Goal: Register for event/course

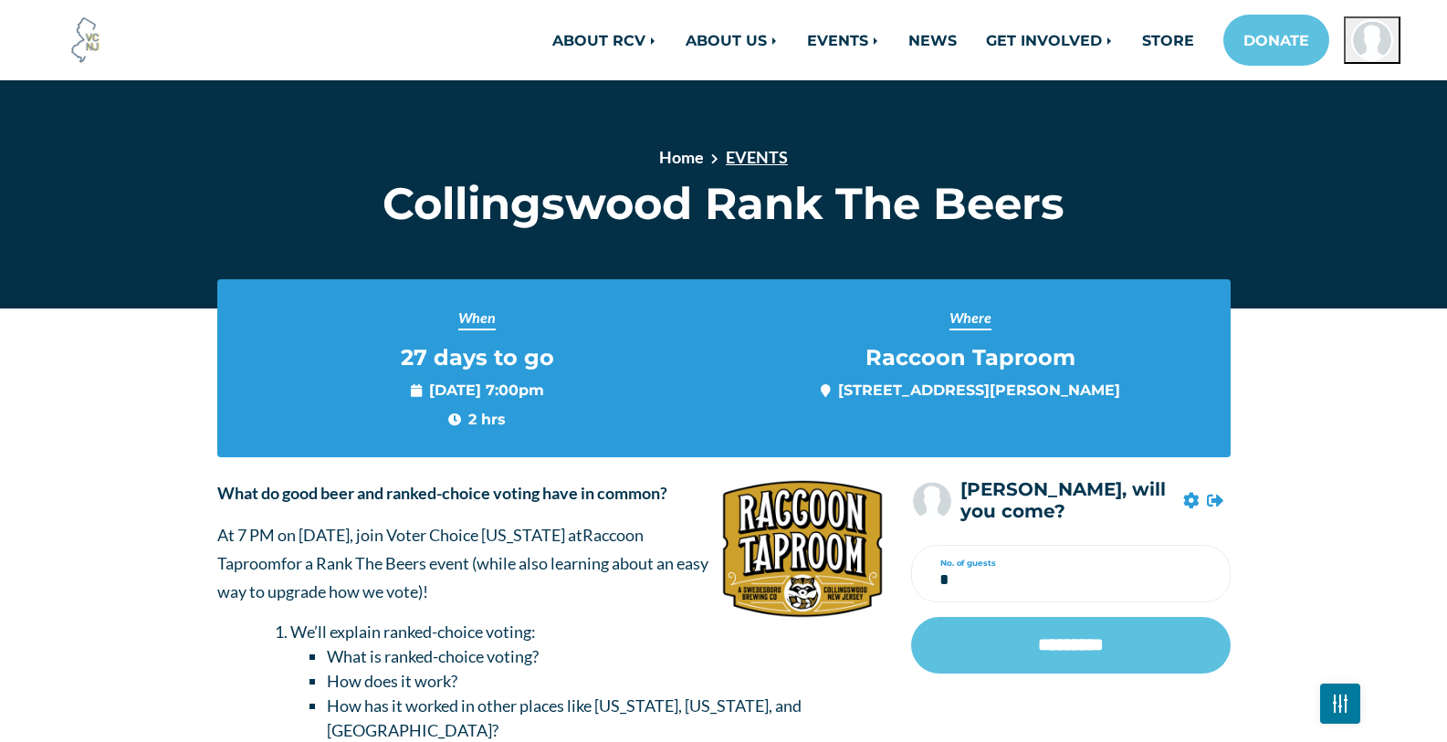
click at [772, 155] on link "EVENTS" at bounding box center [757, 157] width 62 height 20
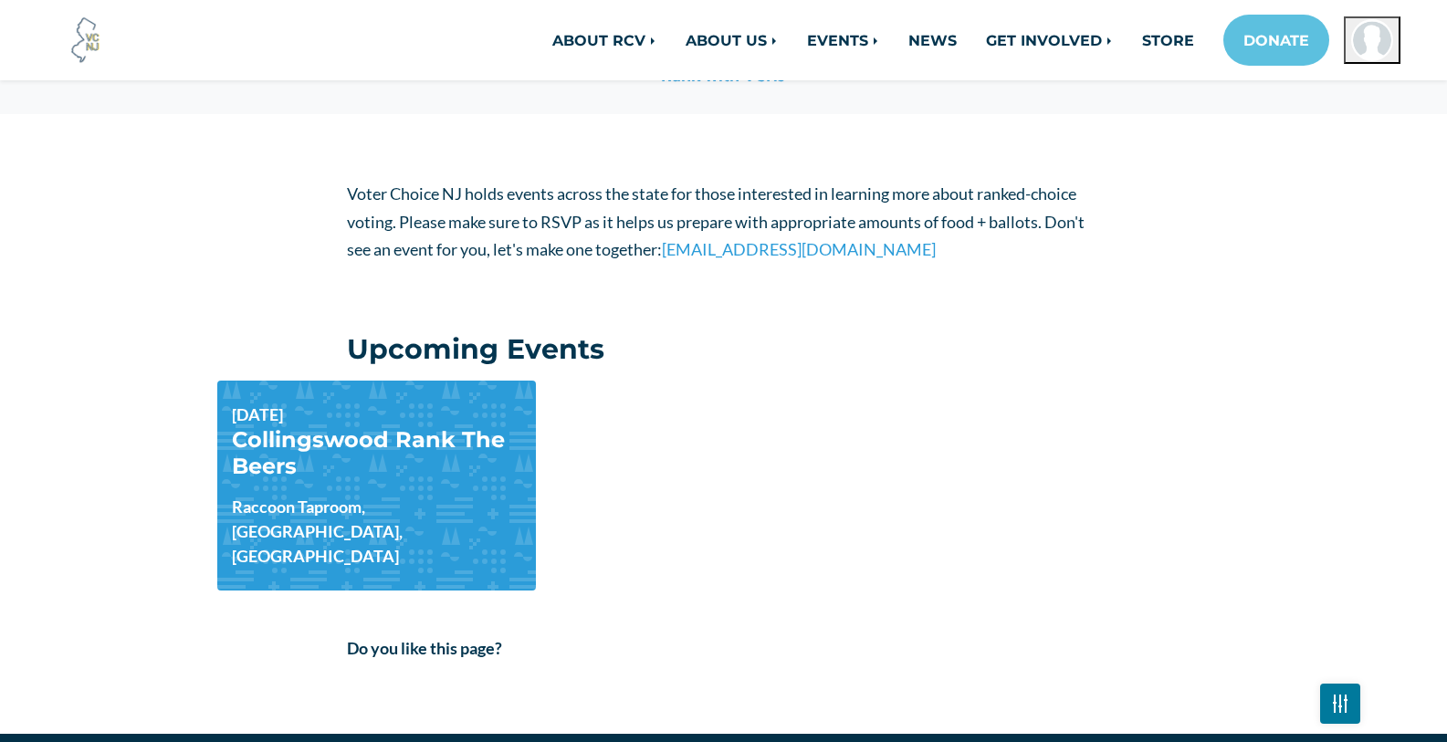
scroll to position [274, 0]
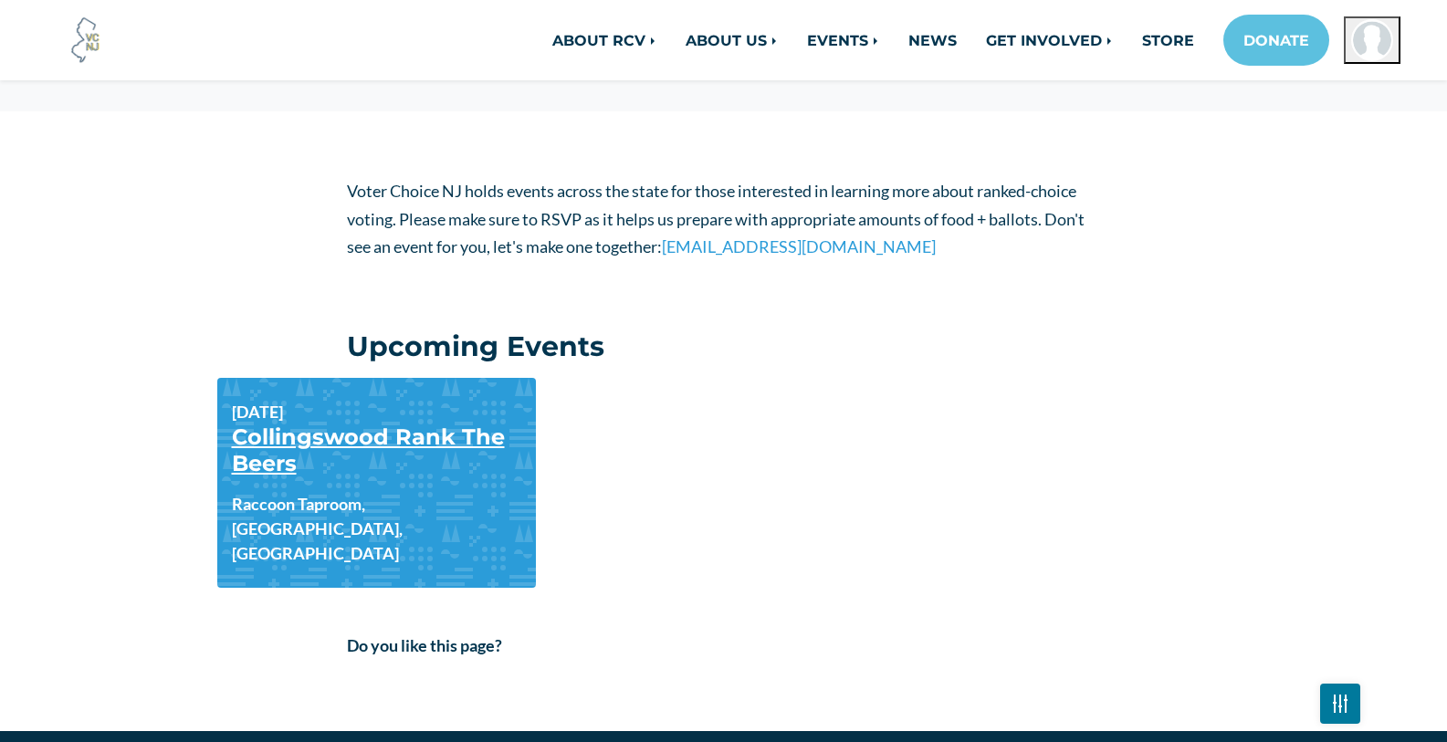
click at [408, 449] on link "Collingswood Rank The Beers" at bounding box center [368, 450] width 273 height 53
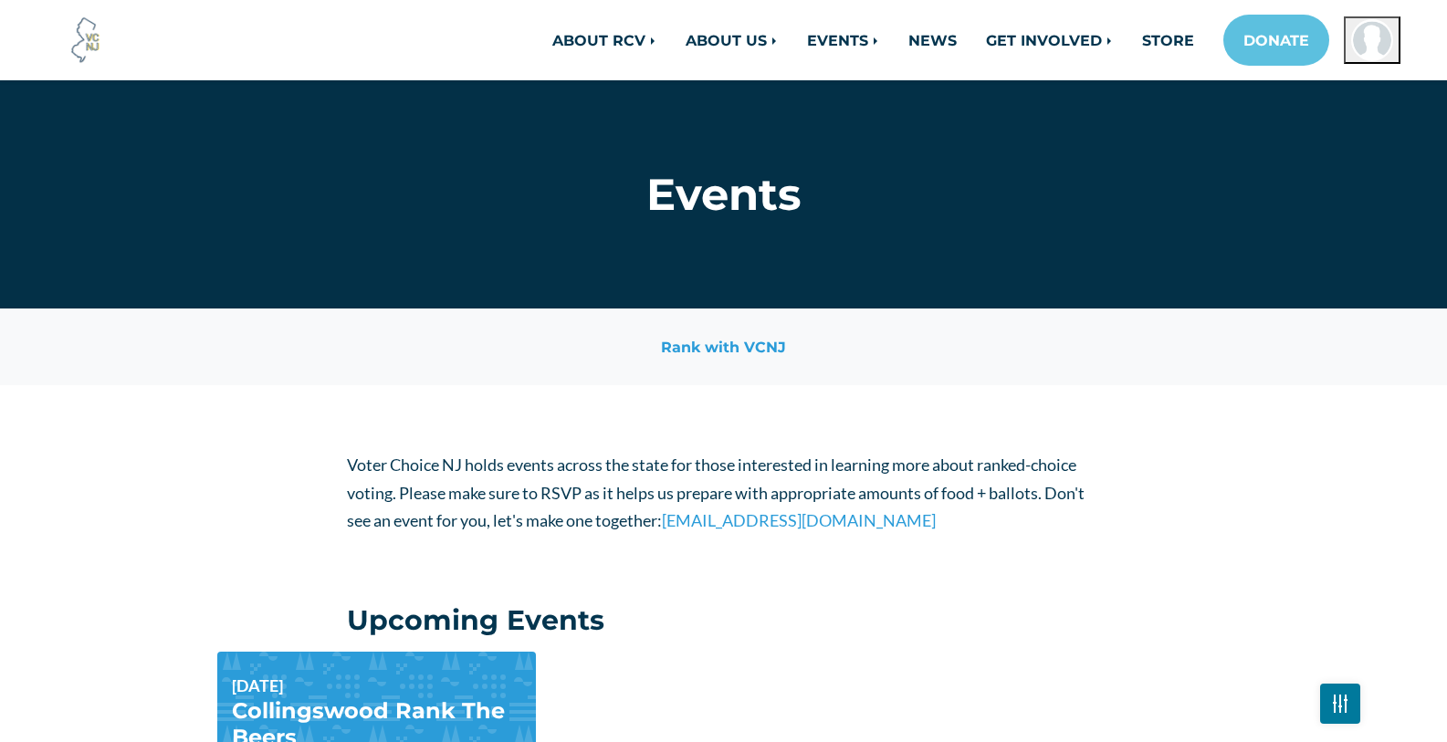
scroll to position [274, 0]
